Goal: Task Accomplishment & Management: Complete application form

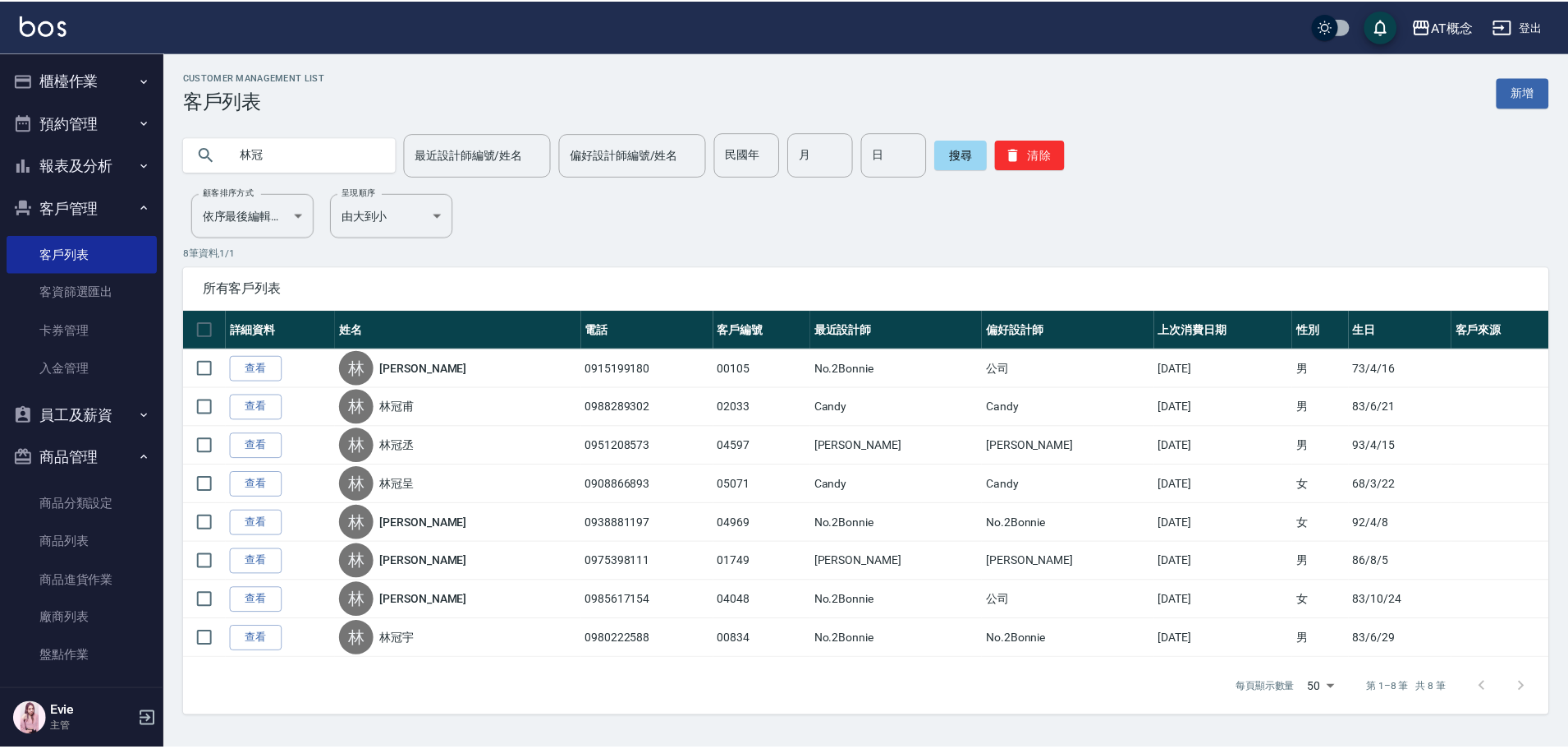
scroll to position [97, 0]
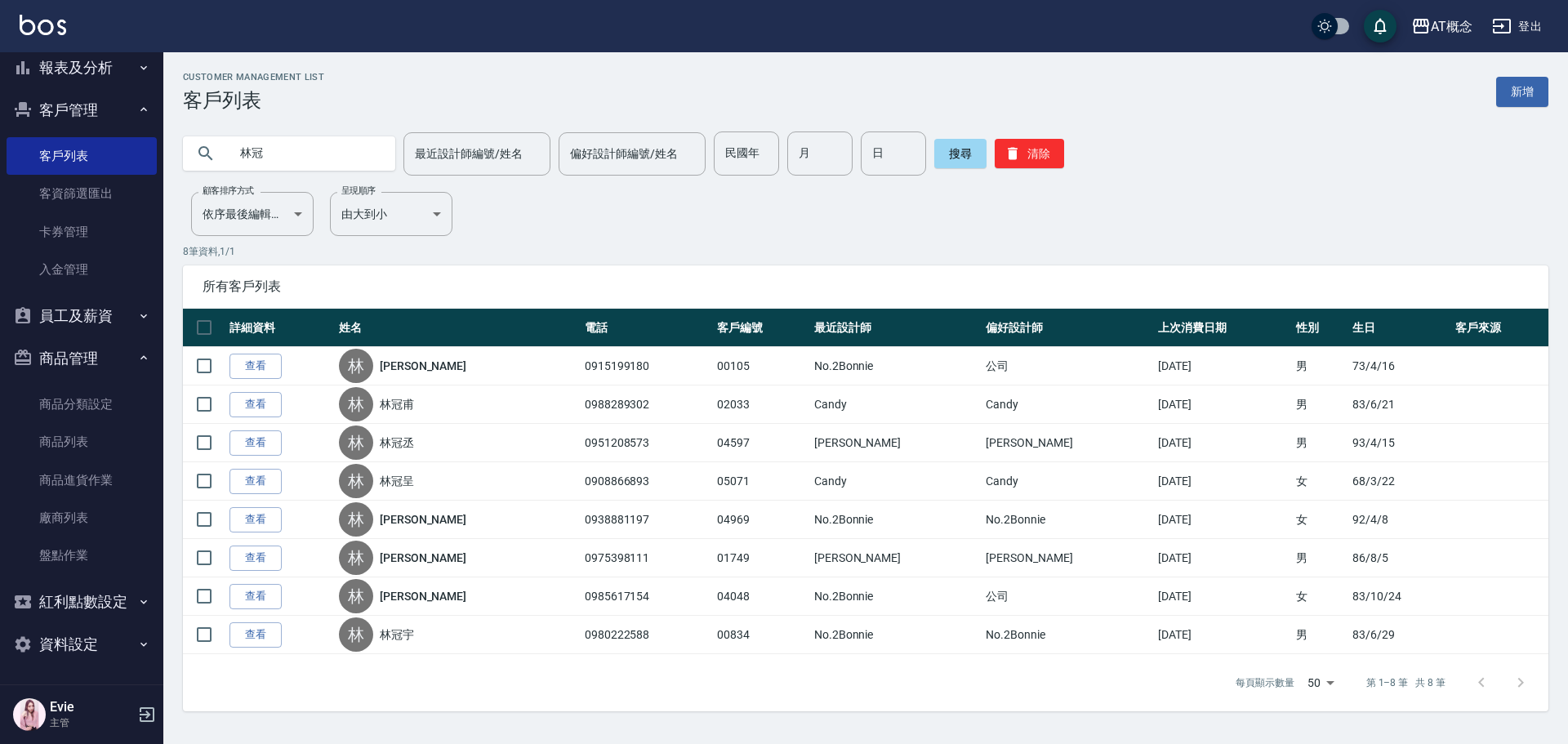
type input "林"
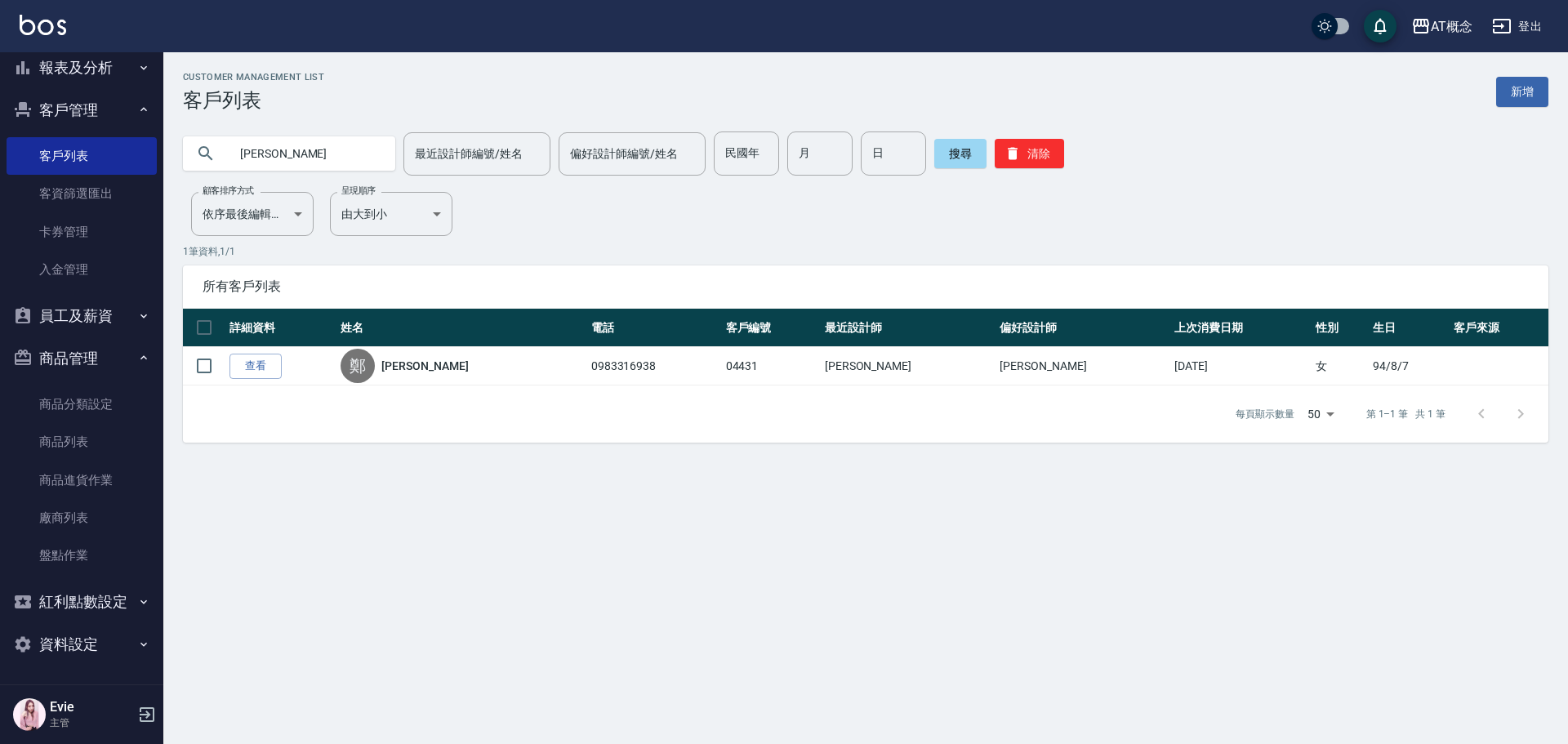
drag, startPoint x: 309, startPoint y: 149, endPoint x: 47, endPoint y: 125, distance: 263.1
click at [0, 116] on div "AT概念 登出 櫃檯作業 打帳單 帳單列表 現金收支登錄 高階收支登錄 材料自購登錄 每日結帳 排班表 現場電腦打卡 預約管理 預約管理 單日預約紀錄 單週預…" at bounding box center [784, 372] width 1568 height 744
type input "03505"
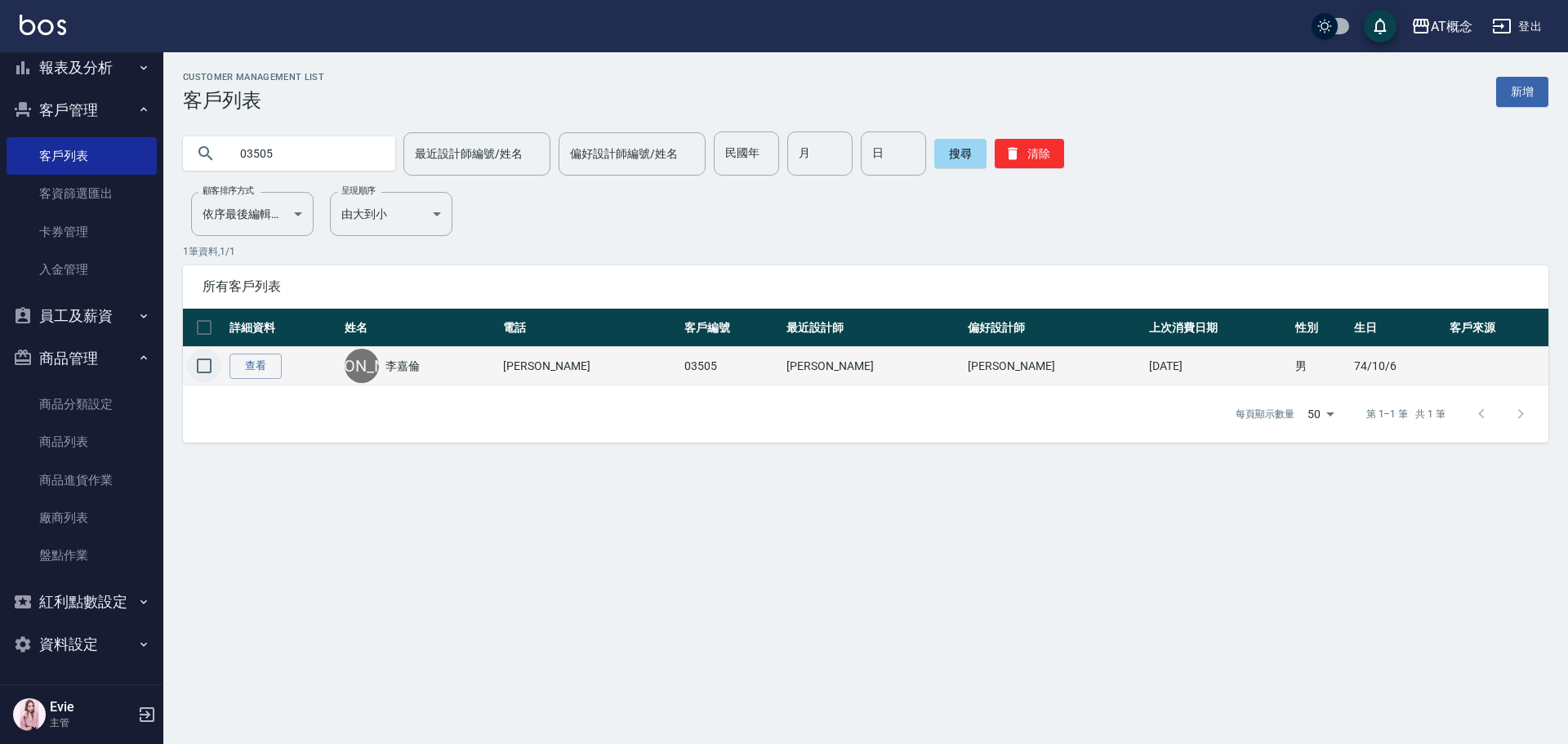
click at [205, 364] on input "checkbox" at bounding box center [204, 366] width 35 height 35
checkbox input "true"
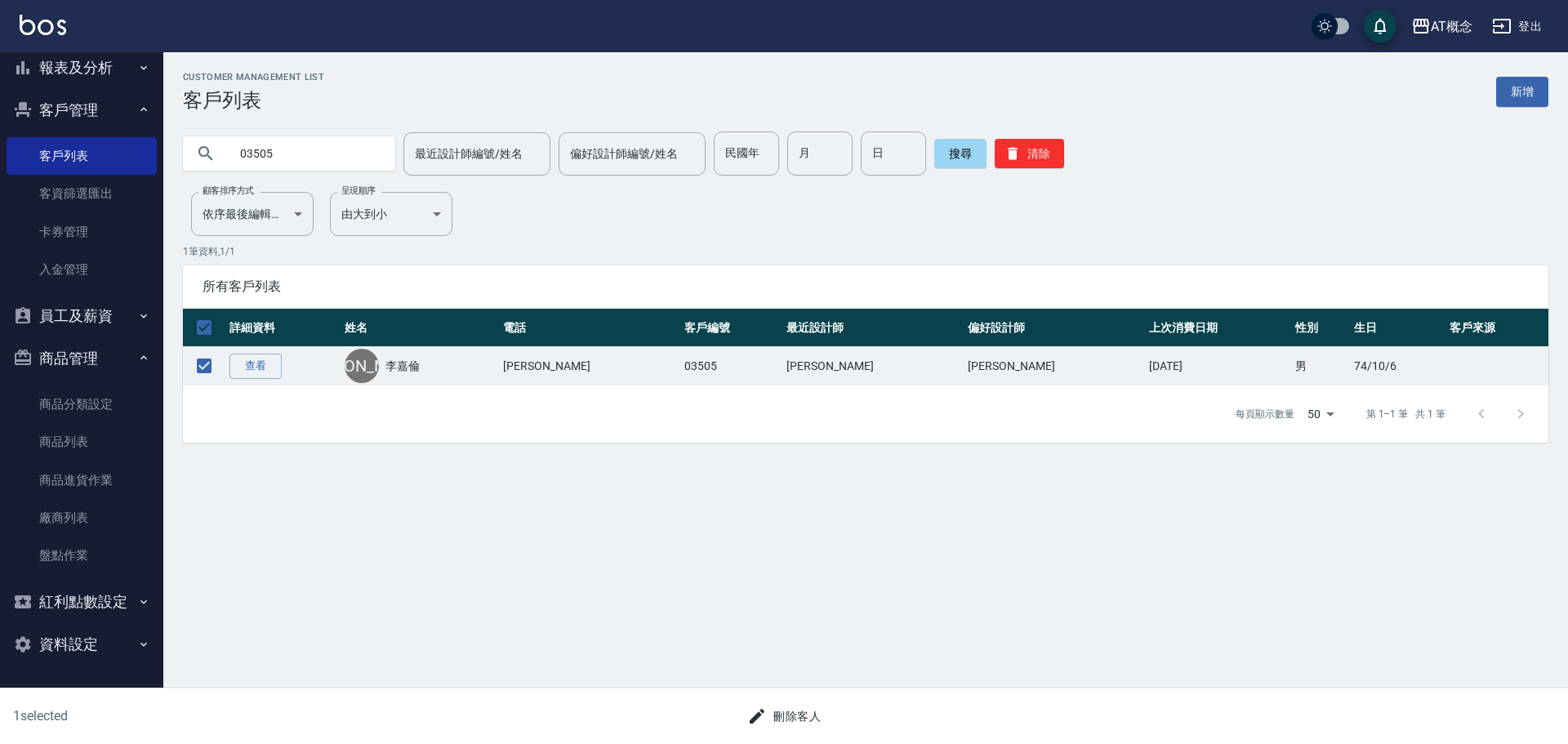
click at [801, 713] on button "刪除客人" at bounding box center [783, 716] width 86 height 30
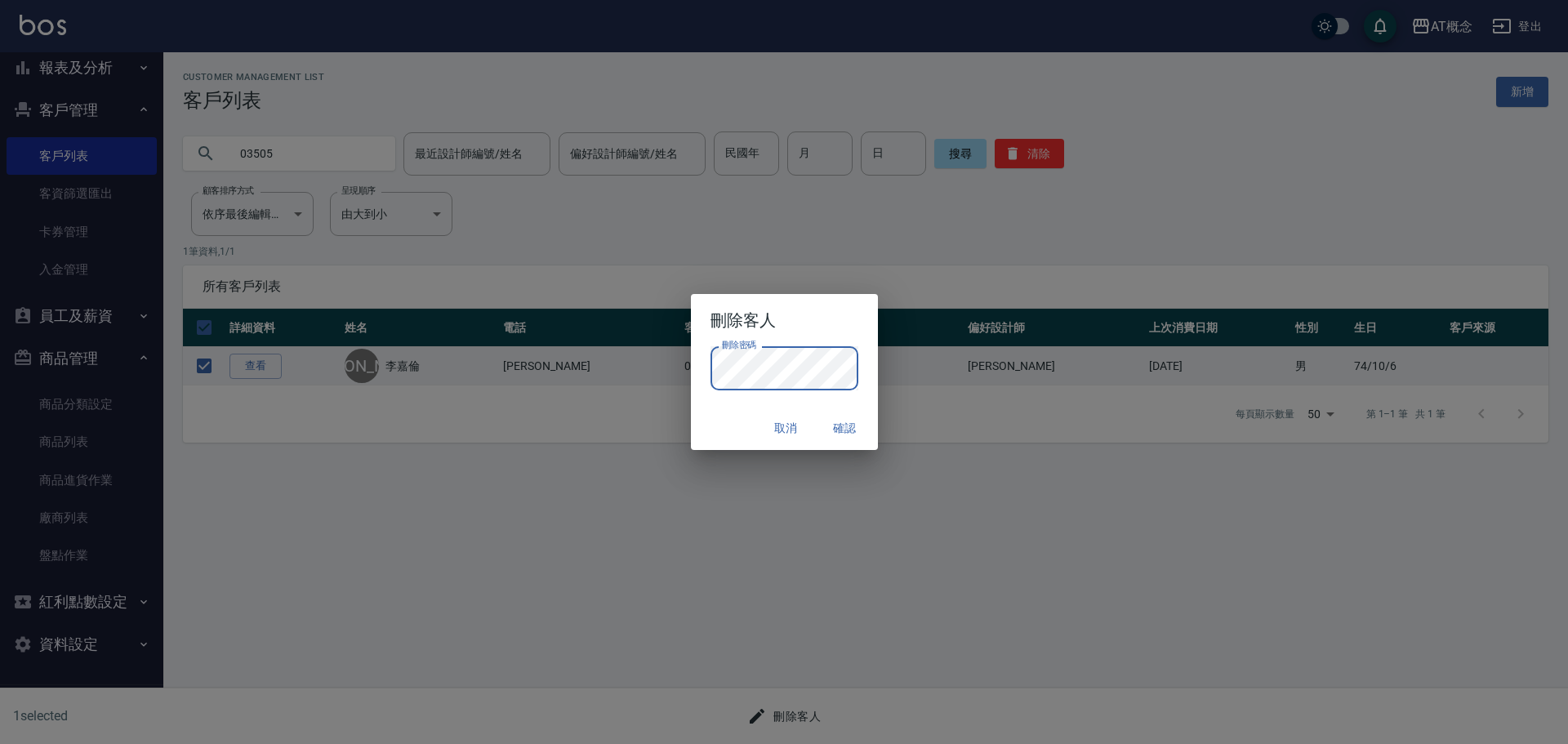
click at [849, 423] on button "確認" at bounding box center [845, 428] width 53 height 30
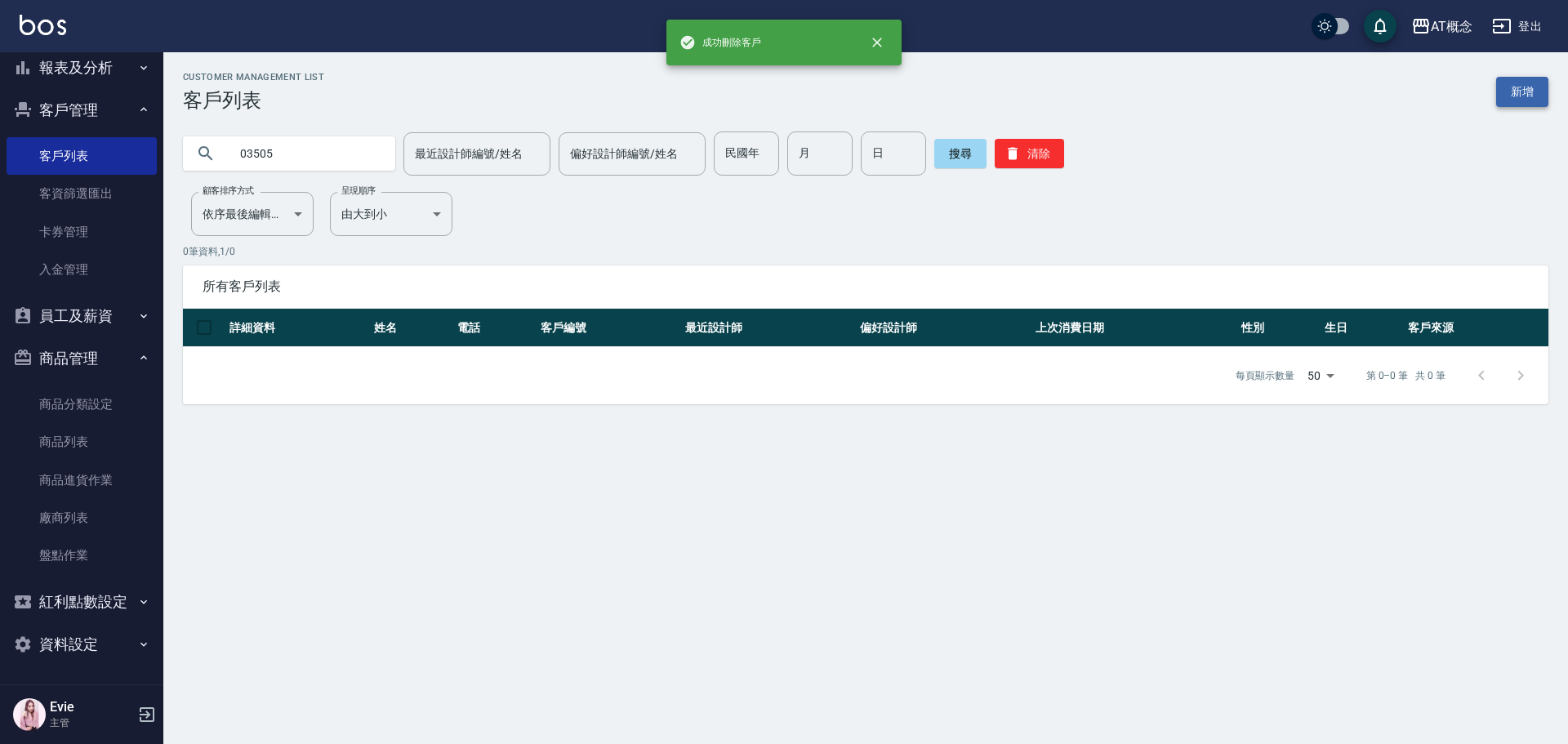
click at [1516, 80] on link "新增" at bounding box center [1521, 91] width 53 height 30
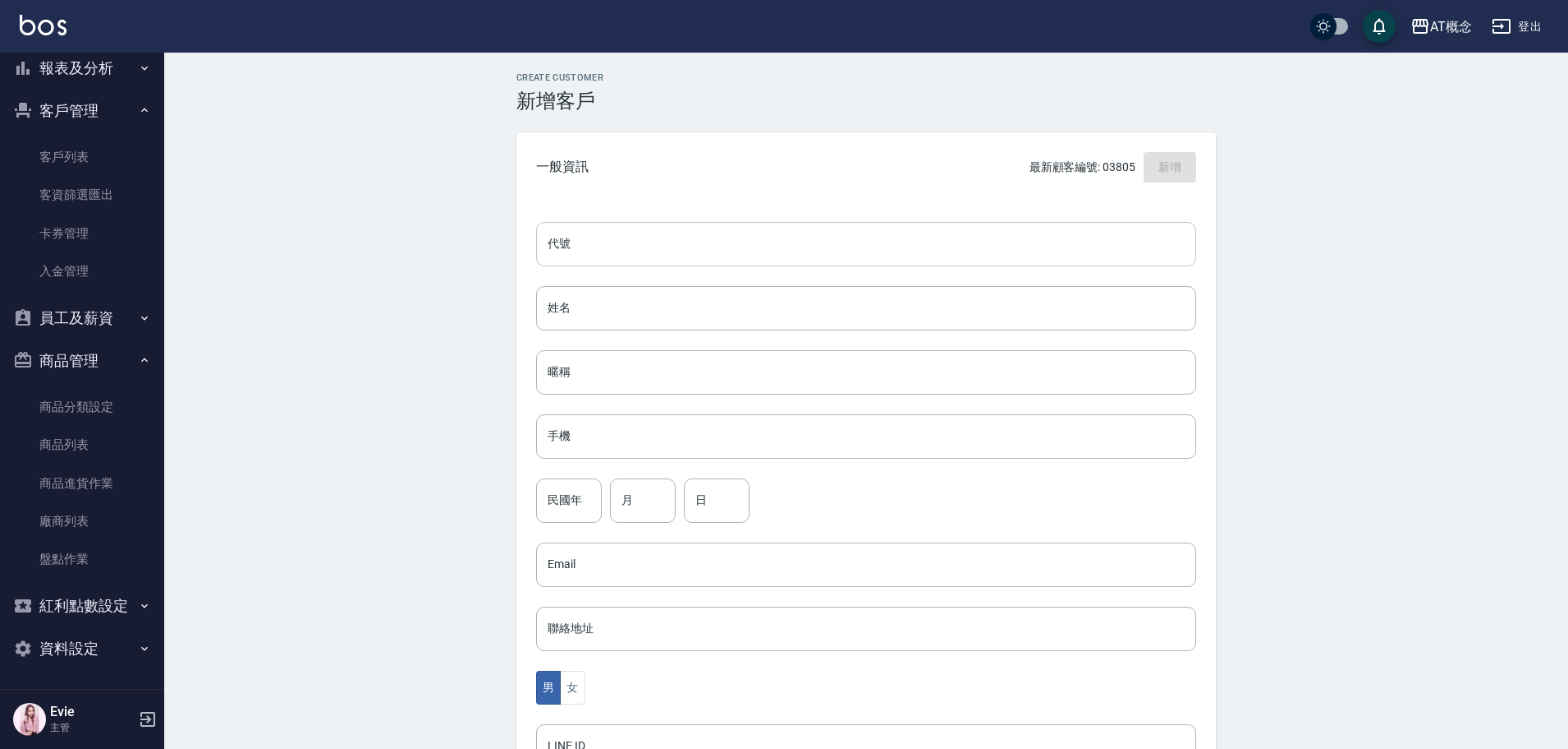
click at [745, 252] on input "代號" at bounding box center [866, 244] width 661 height 44
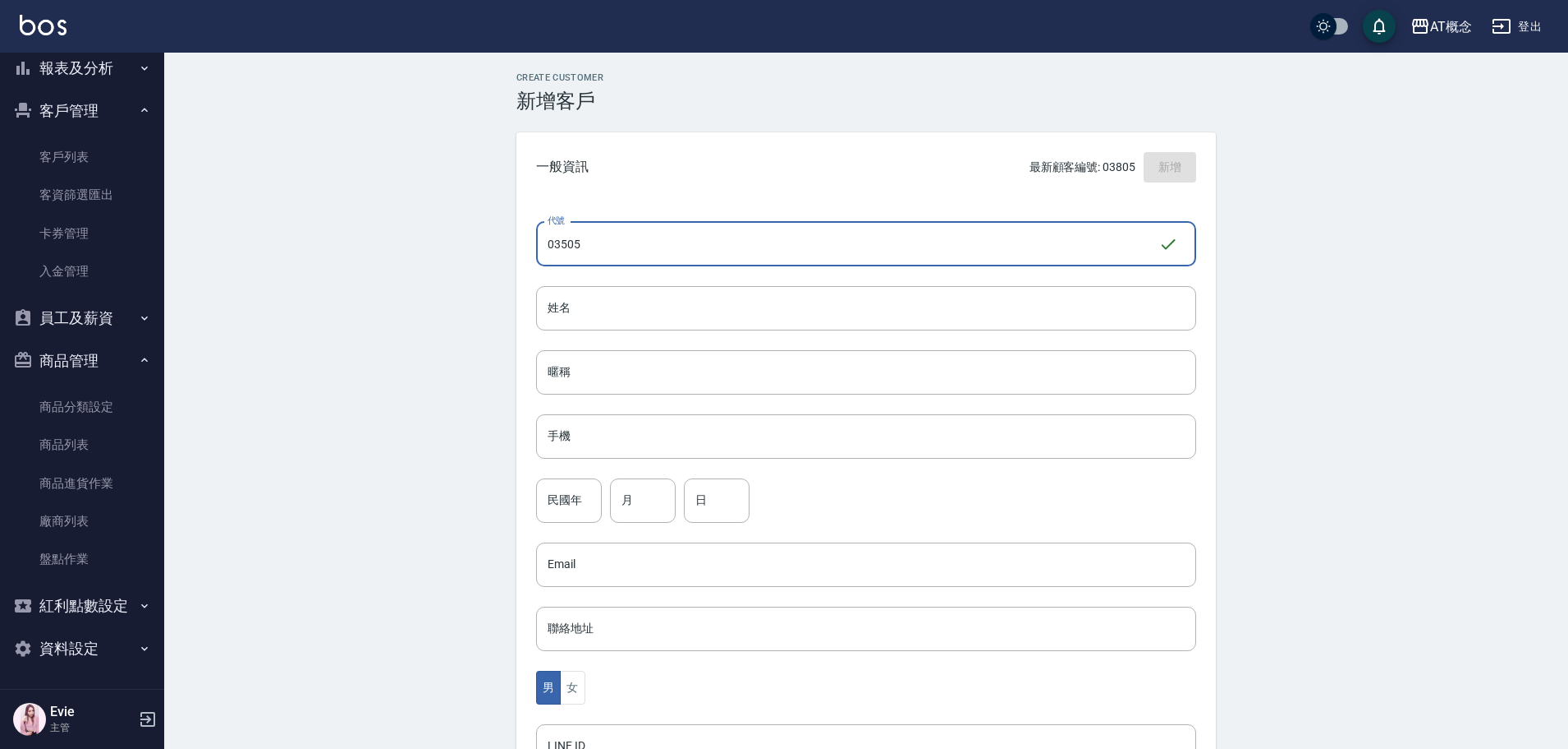
type input "03505"
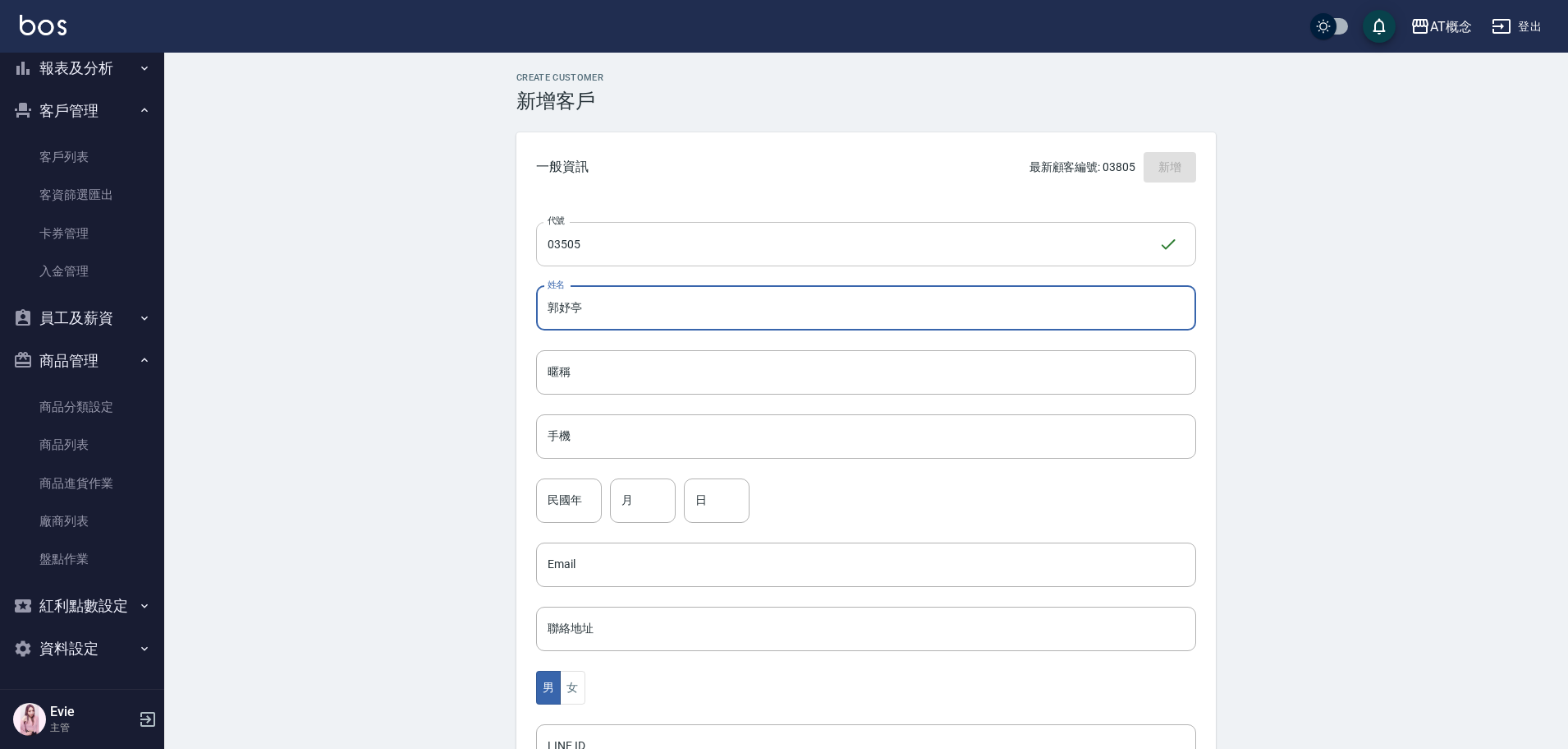
type input "郭妤亭"
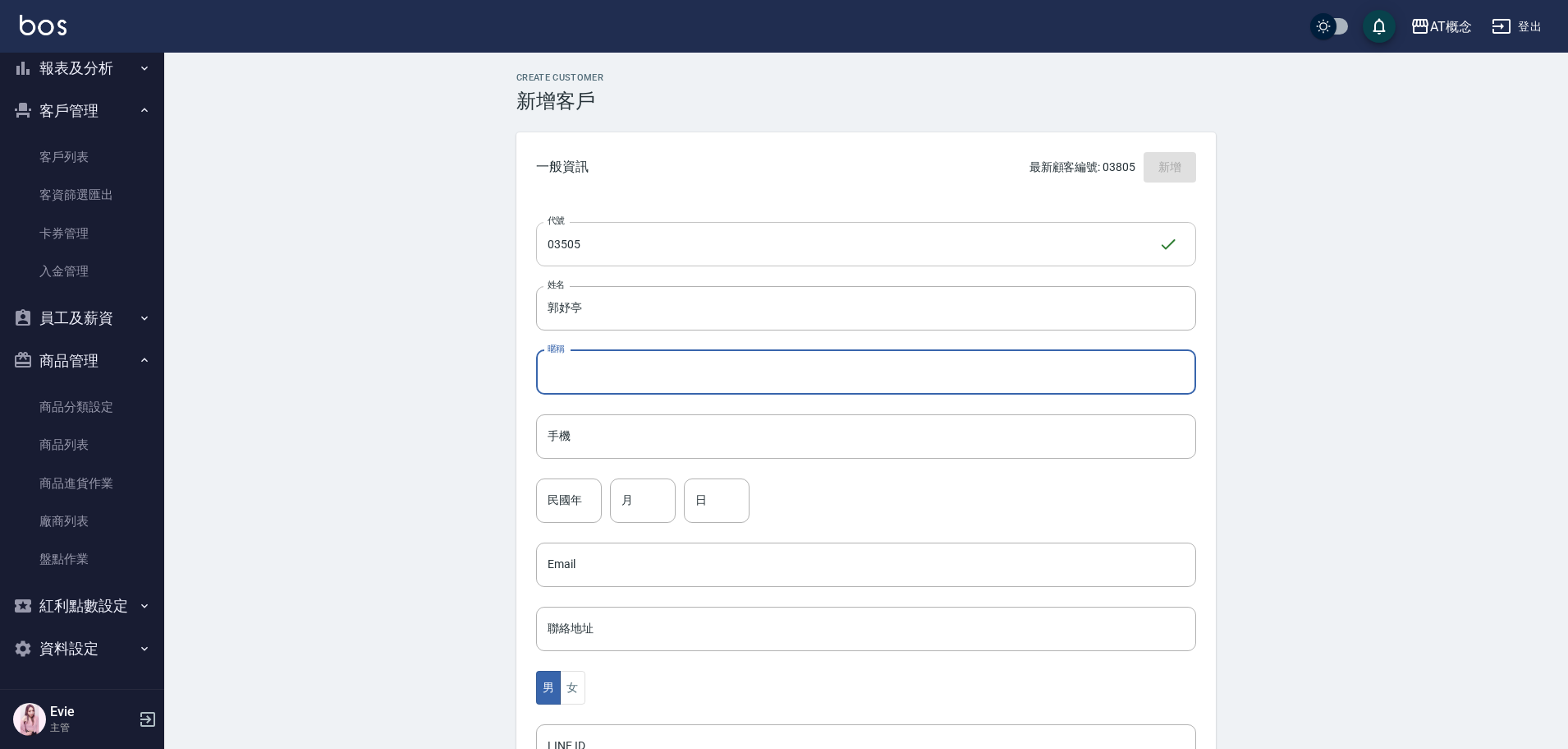
type input "始"
type input "妤亭"
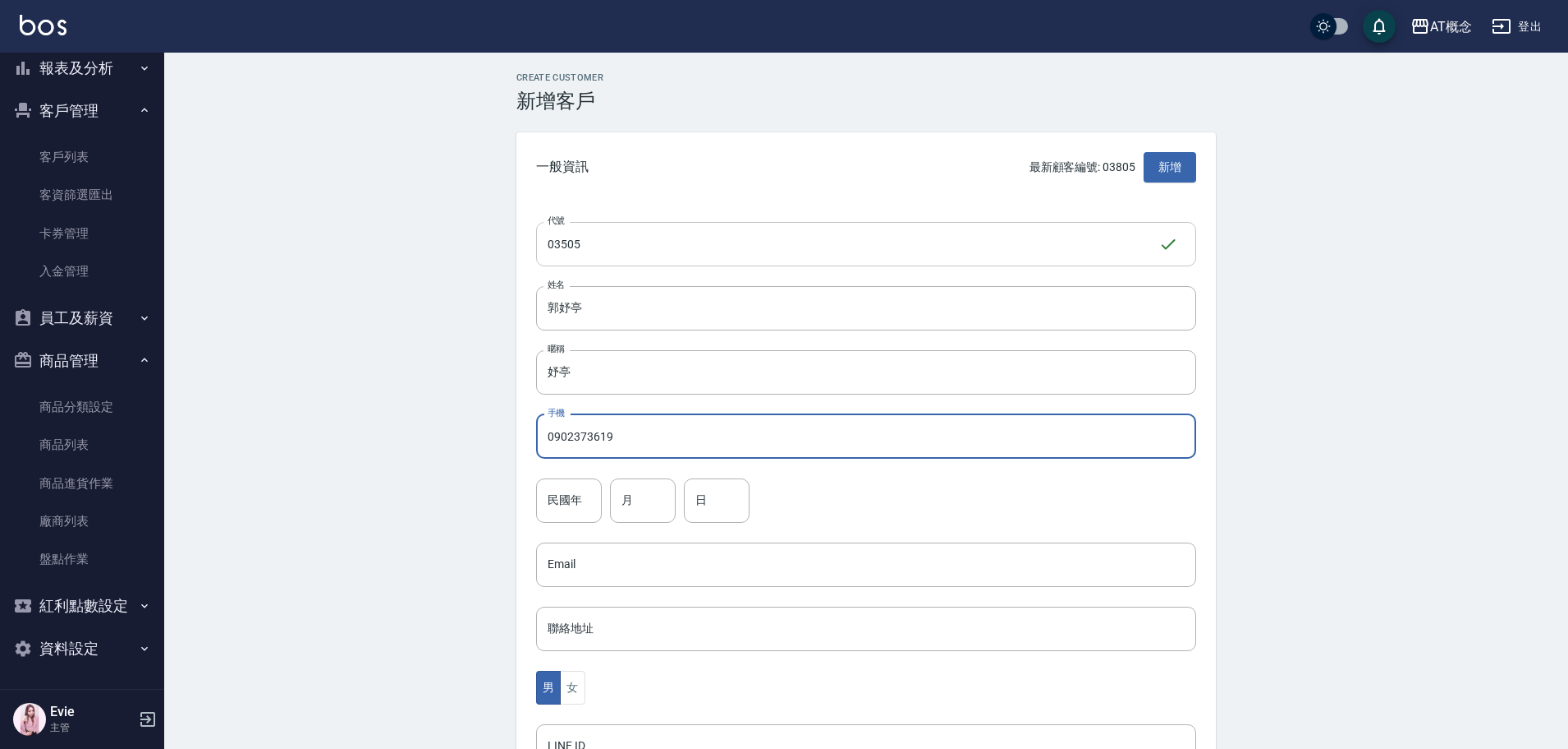
type input "0902373619"
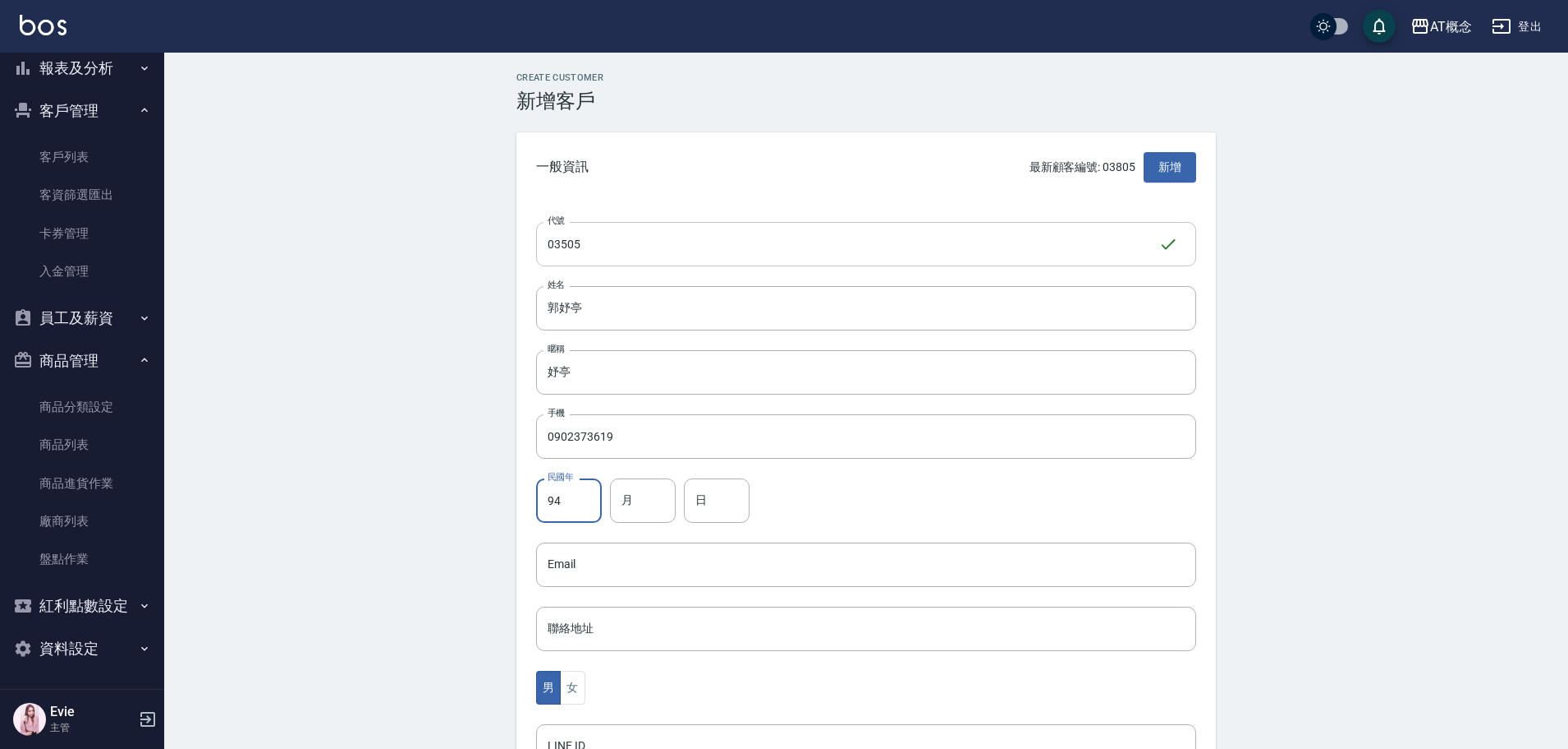
type input "94"
type input "12"
type input "1"
click at [578, 689] on button "女" at bounding box center [572, 687] width 25 height 34
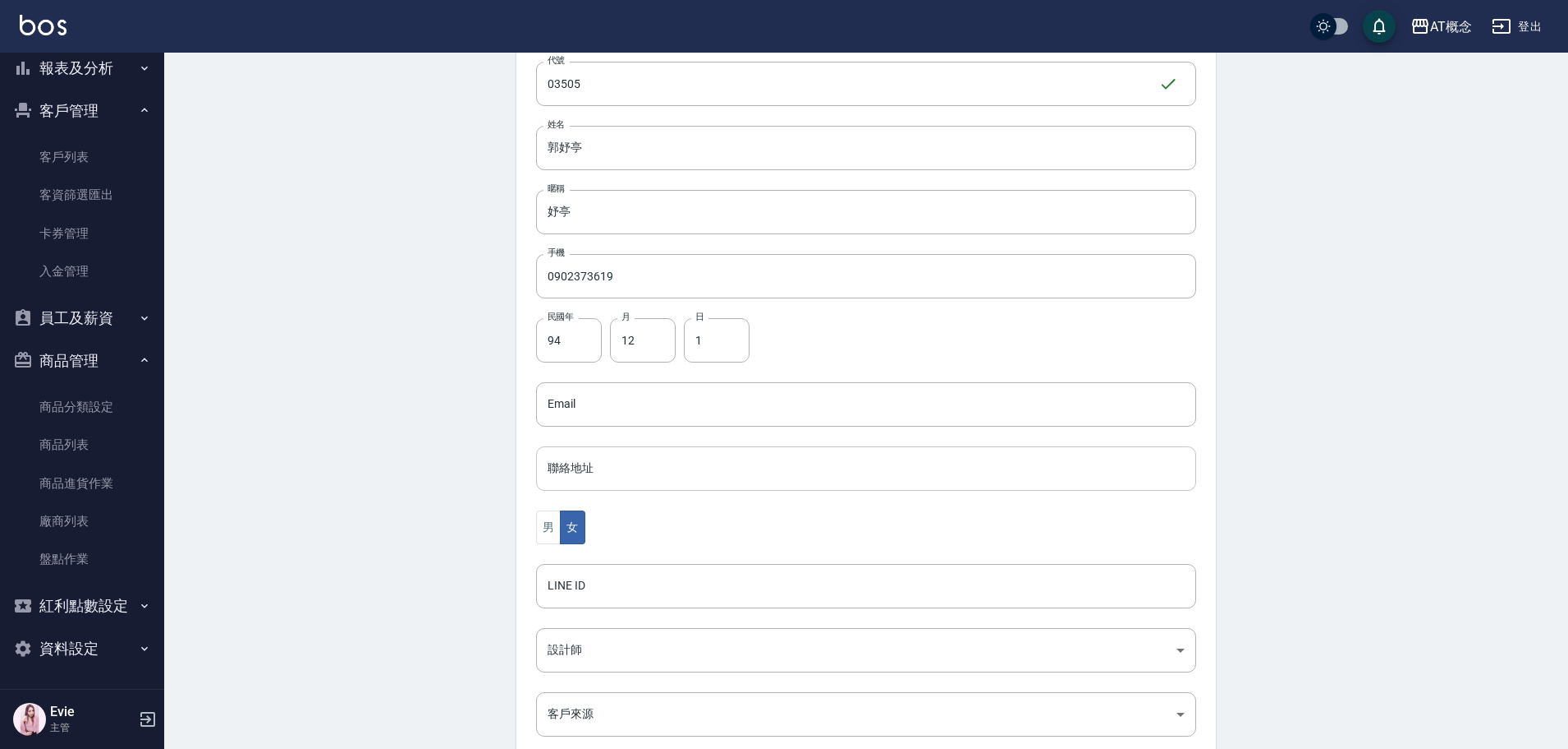
scroll to position [321, 0]
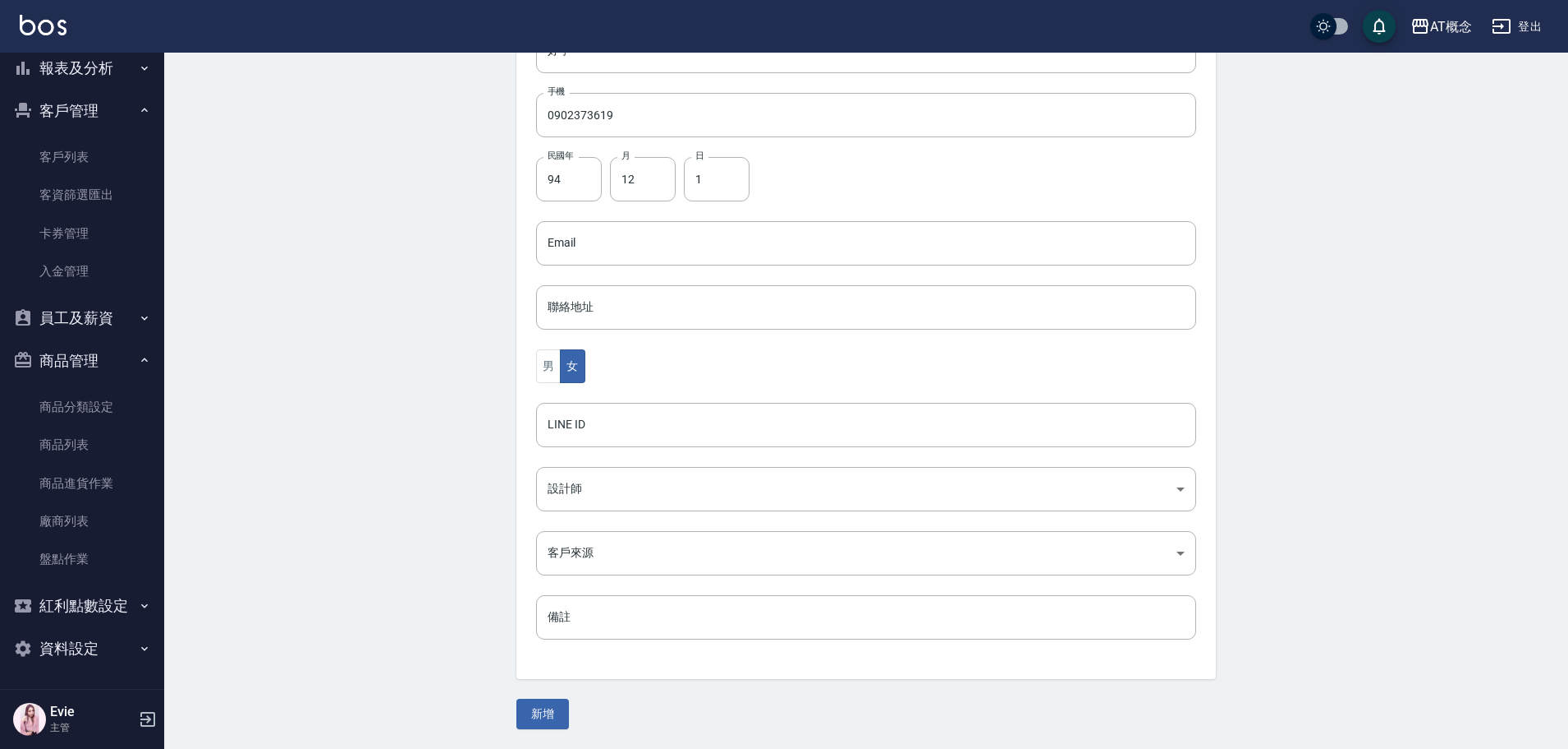
drag, startPoint x: 569, startPoint y: 719, endPoint x: 555, endPoint y: 716, distance: 14.3
click at [557, 718] on button "新增" at bounding box center [543, 713] width 53 height 30
